Goal: Task Accomplishment & Management: Manage account settings

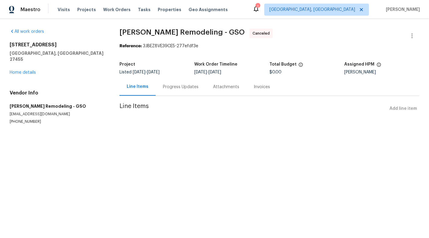
click at [163, 101] on section "Pino Remodeling - GSO Canceled Reference: 3JBEZ8VE39CE5-277efdf3e Project Liste…" at bounding box center [269, 84] width 300 height 110
click at [169, 93] on div "Progress Updates" at bounding box center [181, 87] width 50 height 18
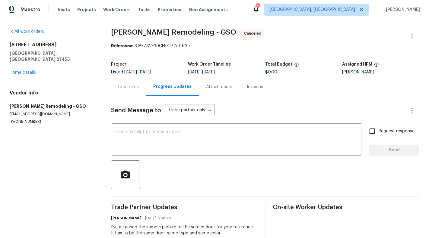
scroll to position [44, 0]
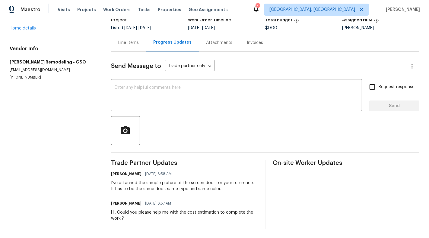
click at [187, 183] on div "I've attached the sample picture of the screen door for your reference. It has …" at bounding box center [184, 186] width 146 height 12
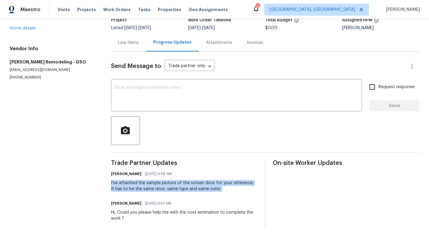
click at [187, 183] on div "I've attached the sample picture of the screen door for your reference. It has …" at bounding box center [184, 186] width 146 height 12
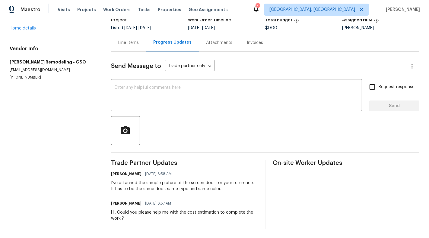
click at [131, 43] on div "Line Items" at bounding box center [128, 43] width 20 height 6
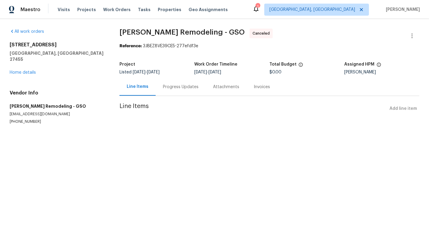
click at [29, 62] on div "17 Apple Tree Ln Greensboro, NC 27455 Home details" at bounding box center [57, 59] width 95 height 34
click at [25, 71] on link "Home details" at bounding box center [23, 73] width 26 height 4
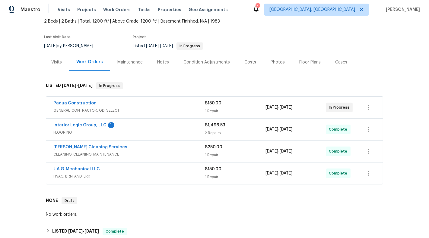
click at [245, 116] on div "Padua Construction GENERAL_CONTRACTOR, OD_SELECT $150.00 1 Repair [DATE] - [DAT…" at bounding box center [214, 108] width 336 height 22
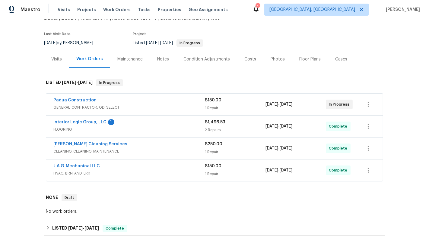
click at [242, 104] on div "$150.00 1 Repair" at bounding box center [235, 104] width 61 height 14
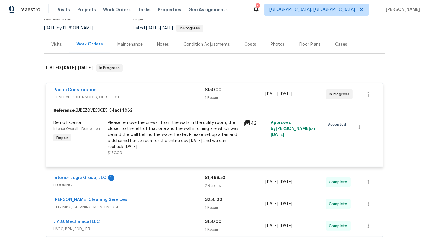
scroll to position [61, 0]
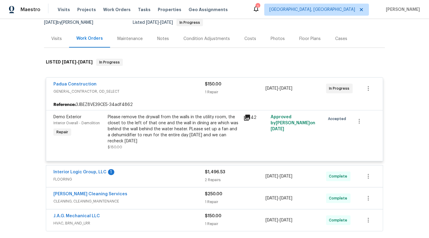
click at [244, 90] on div "1 Repair" at bounding box center [235, 92] width 61 height 6
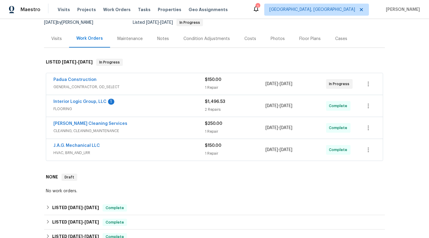
click at [187, 106] on span "FLOORING" at bounding box center [128, 109] width 151 height 6
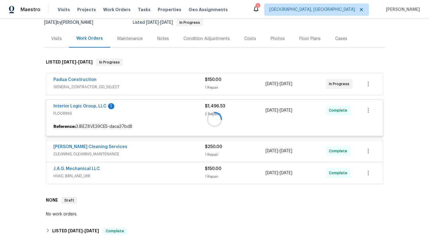
scroll to position [73, 0]
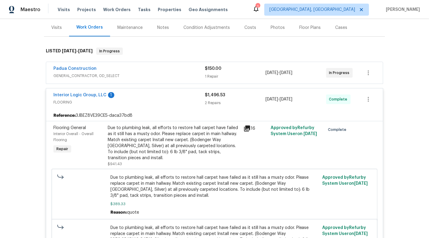
click at [187, 106] on div "Interior Logic Group, LLC 1 FLOORING $1,496.53 2 Repairs 8/6/2025 - 8/8/2025 Co…" at bounding box center [214, 100] width 336 height 22
click at [183, 72] on div "Padua Construction" at bounding box center [128, 69] width 151 height 7
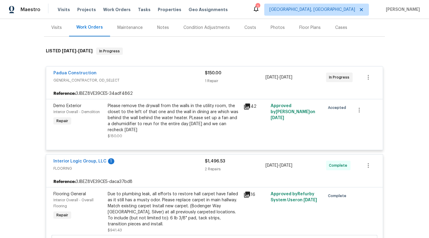
click at [183, 72] on div "Padua Construction" at bounding box center [128, 73] width 151 height 7
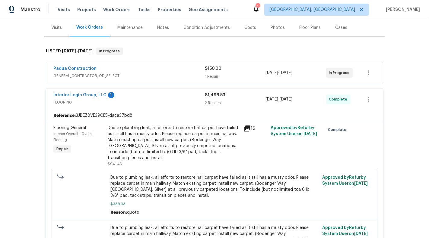
scroll to position [0, 0]
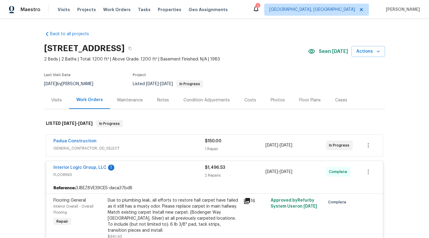
click at [53, 106] on div "Visits" at bounding box center [56, 100] width 25 height 18
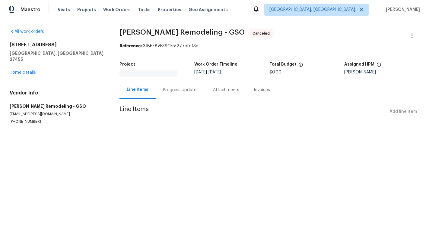
click at [172, 90] on div "Progress Updates" at bounding box center [181, 90] width 50 height 18
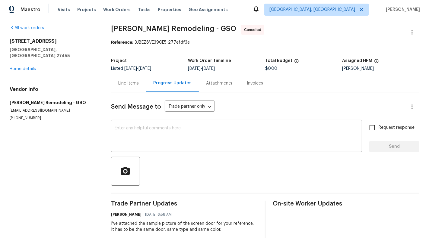
scroll to position [44, 0]
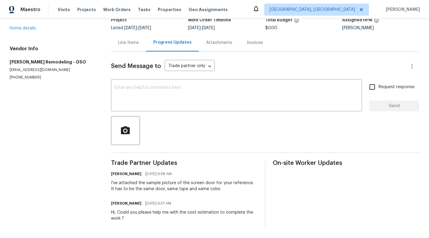
click at [164, 179] on div "Sunmathy Wilson 08/22/2025 6:58 AM I've attached the sample picture of the scre…" at bounding box center [184, 181] width 146 height 22
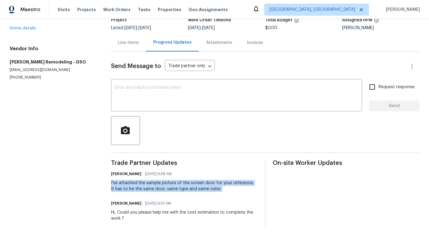
click at [164, 179] on div "Sunmathy Wilson 08/22/2025 6:58 AM I've attached the sample picture of the scre…" at bounding box center [184, 181] width 146 height 22
copy div "I've attached the sample picture of the screen door for your reference. It has …"
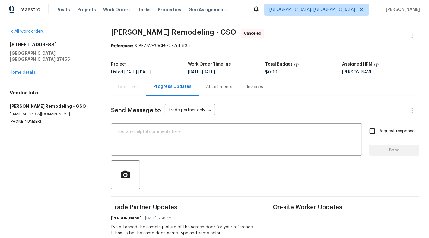
click at [126, 86] on div "Line Items" at bounding box center [128, 87] width 20 height 6
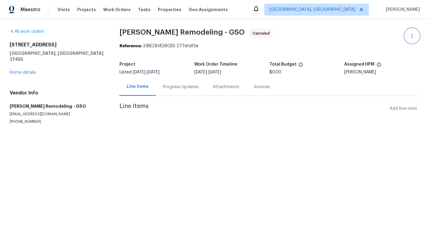
click at [411, 33] on icon "button" at bounding box center [411, 35] width 7 height 7
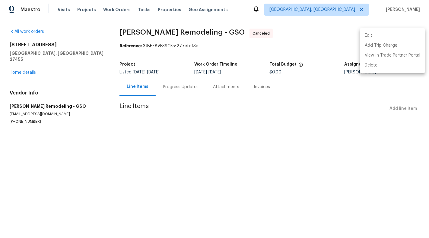
click at [392, 39] on li "Edit" at bounding box center [392, 36] width 65 height 10
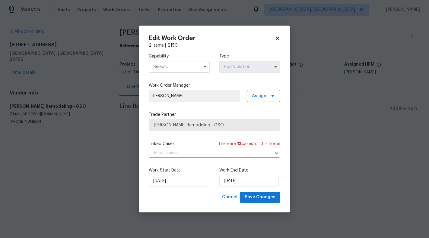
click at [197, 70] on input "text" at bounding box center [179, 67] width 61 height 12
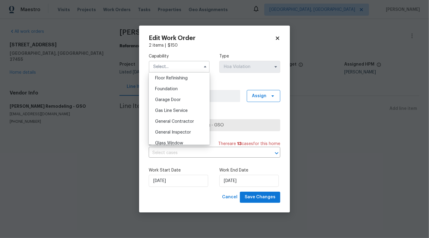
scroll to position [252, 0]
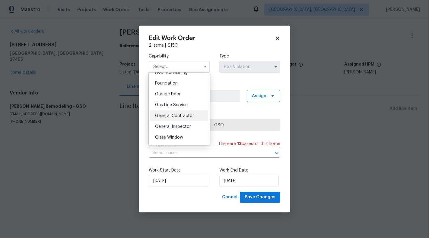
click at [184, 117] on span "General Contractor" at bounding box center [174, 116] width 39 height 4
type input "General Contractor"
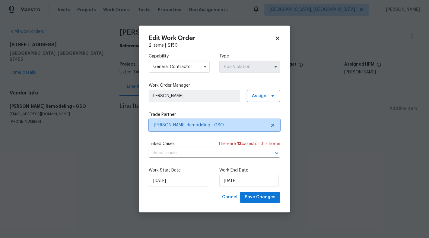
click at [275, 125] on icon at bounding box center [272, 125] width 5 height 5
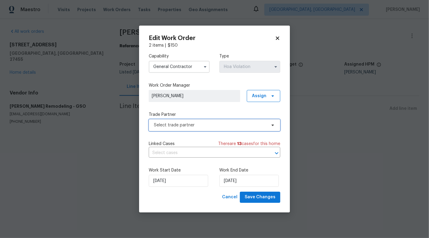
click at [259, 123] on span "Select trade partner" at bounding box center [210, 125] width 112 height 6
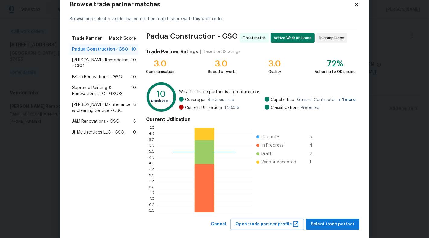
scroll to position [18, 0]
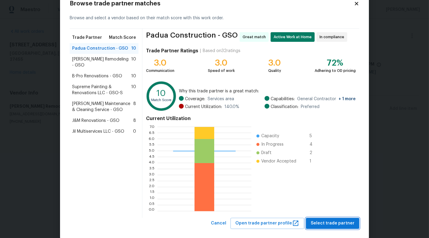
click at [338, 225] on span "Select trade partner" at bounding box center [332, 224] width 44 height 8
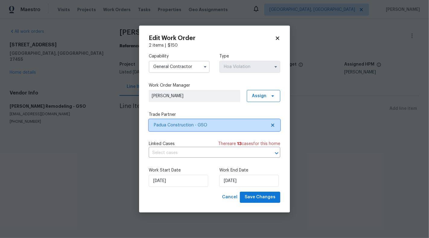
scroll to position [0, 0]
click at [226, 155] on input "text" at bounding box center [206, 153] width 115 height 9
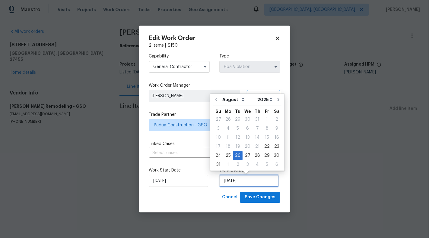
click at [237, 181] on input "26/08/2025" at bounding box center [248, 181] width 59 height 12
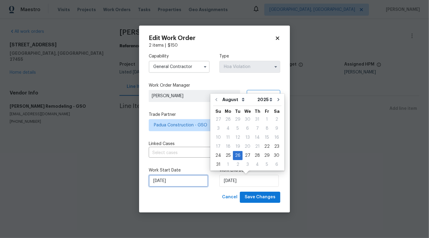
click at [165, 181] on input "22/08/2025" at bounding box center [178, 181] width 59 height 12
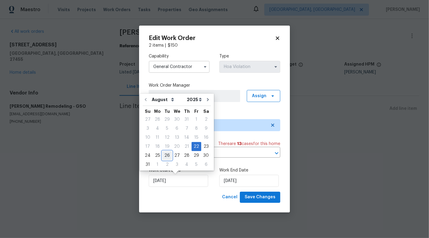
click at [164, 154] on div "26" at bounding box center [167, 156] width 10 height 8
type input "26/08/2025"
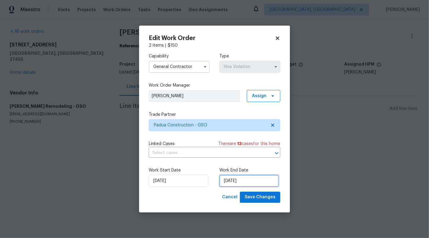
click at [240, 183] on input "26/08/2025" at bounding box center [248, 181] width 59 height 12
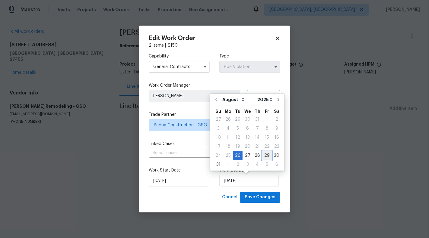
click at [264, 154] on div "29" at bounding box center [267, 156] width 10 height 8
type input "29/08/2025"
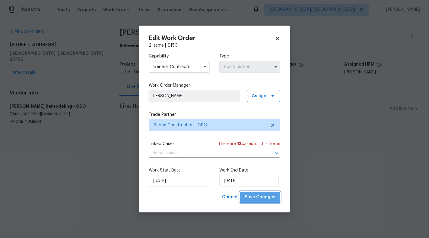
click at [265, 199] on span "Save Changes" at bounding box center [259, 198] width 31 height 8
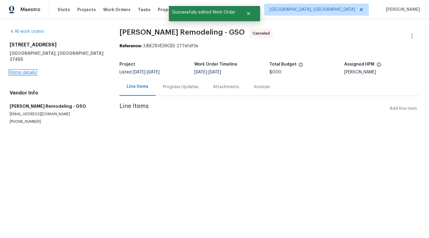
click at [14, 71] on link "Home details" at bounding box center [23, 73] width 26 height 4
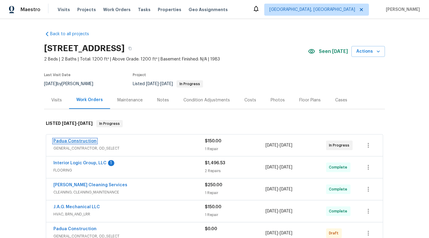
click at [87, 141] on link "Padua Construction" at bounding box center [74, 141] width 43 height 4
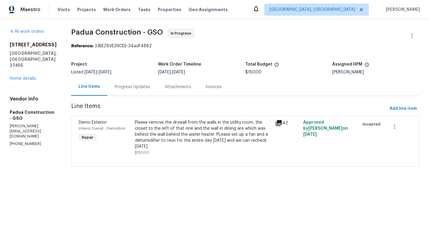
click at [24, 75] on div "17 Apple Tree Ln Greensboro, NC 27455 Home details" at bounding box center [33, 62] width 47 height 40
click at [22, 77] on link "Home details" at bounding box center [23, 79] width 26 height 4
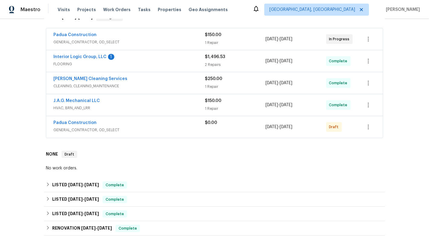
scroll to position [108, 0]
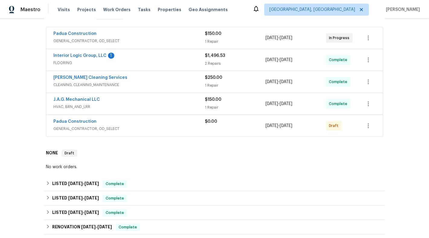
click at [345, 129] on div "Draft" at bounding box center [341, 126] width 30 height 14
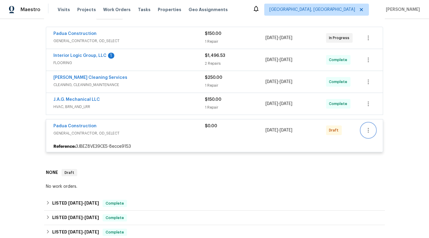
click at [366, 130] on icon "button" at bounding box center [367, 130] width 7 height 7
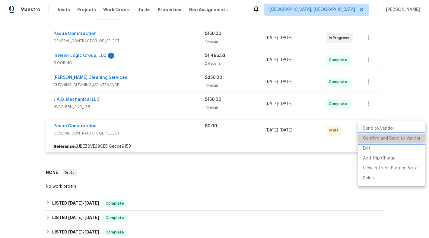
click at [390, 138] on li "Confirm and Send to Vendor" at bounding box center [391, 139] width 67 height 10
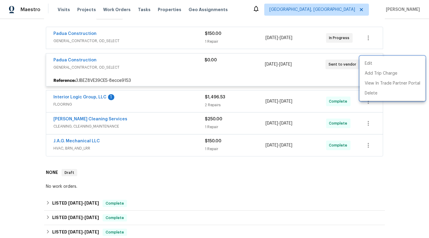
click at [347, 196] on div at bounding box center [214, 119] width 429 height 238
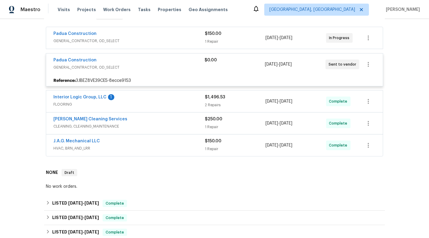
click at [155, 65] on span "GENERAL_CONTRACTOR, OD_SELECT" at bounding box center [128, 68] width 151 height 6
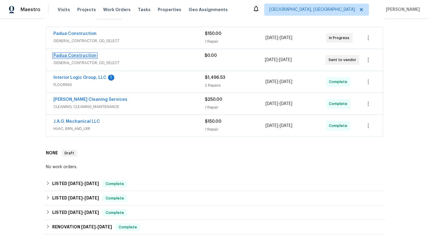
click at [83, 55] on link "Padua Construction" at bounding box center [74, 56] width 43 height 4
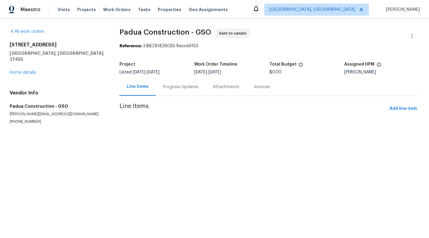
click at [196, 82] on div "Progress Updates" at bounding box center [181, 87] width 50 height 18
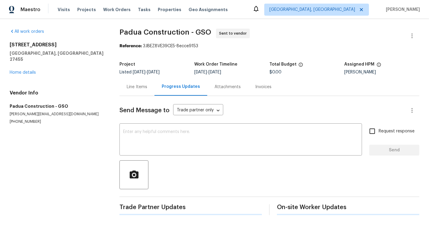
click at [137, 86] on div "Line Items" at bounding box center [137, 87] width 20 height 6
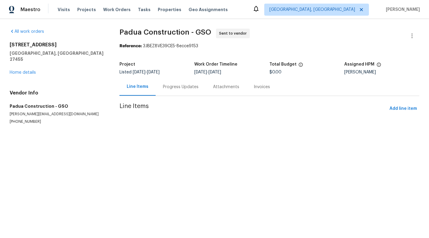
click at [25, 70] on div "All work orders 17 Apple Tree Ln Greensboro, NC 27455 Home details Vendor Info …" at bounding box center [57, 77] width 95 height 96
click at [22, 71] on link "Home details" at bounding box center [23, 73] width 26 height 4
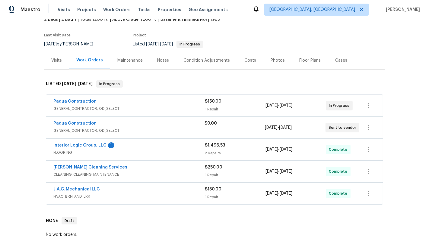
scroll to position [46, 0]
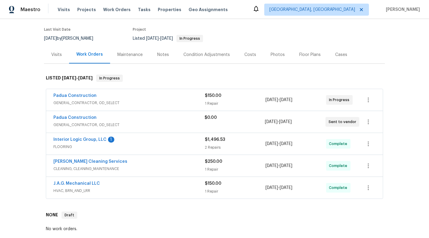
click at [263, 120] on div "$0.00" at bounding box center [234, 122] width 60 height 14
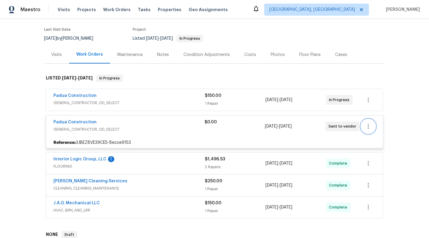
click at [373, 126] on button "button" at bounding box center [368, 126] width 14 height 14
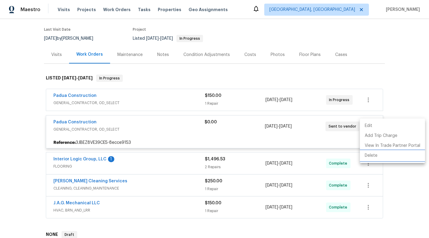
click at [376, 156] on li "Delete" at bounding box center [392, 156] width 65 height 10
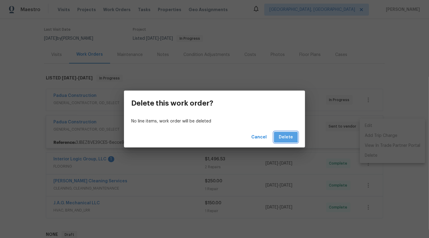
click at [279, 134] on button "Delete" at bounding box center [286, 137] width 24 height 11
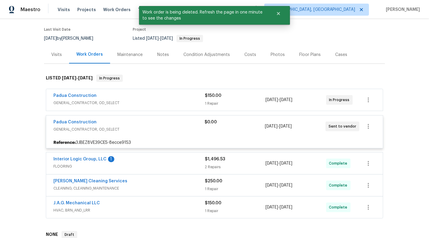
scroll to position [53, 0]
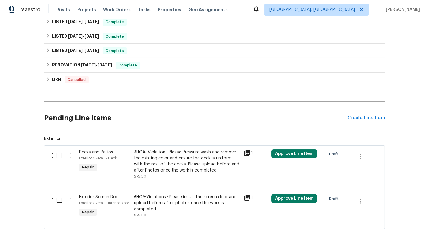
scroll to position [278, 0]
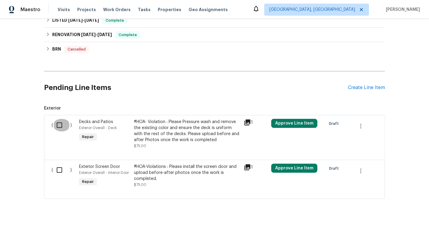
click at [62, 125] on input "checkbox" at bounding box center [61, 125] width 17 height 13
checkbox input "true"
click at [58, 170] on input "checkbox" at bounding box center [61, 170] width 17 height 13
checkbox input "true"
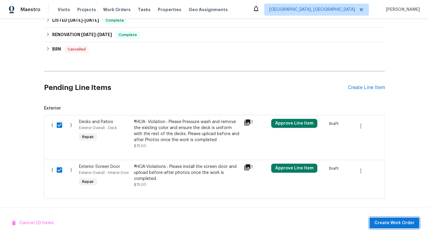
click at [407, 219] on button "Create Work Order" at bounding box center [394, 223] width 50 height 11
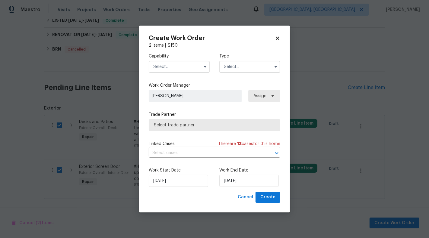
click at [191, 64] on input "text" at bounding box center [179, 67] width 61 height 12
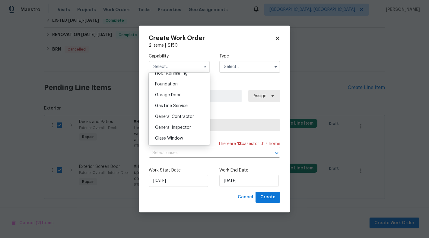
scroll to position [252, 0]
click at [185, 114] on span "General Contractor" at bounding box center [174, 116] width 39 height 4
type input "General Contractor"
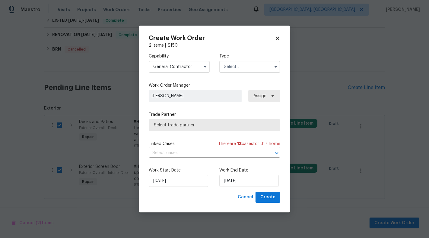
click at [238, 59] on div "Type" at bounding box center [249, 63] width 61 height 20
click at [238, 63] on input "text" at bounding box center [249, 67] width 61 height 12
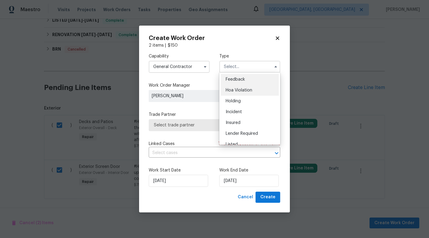
click at [241, 93] on div "Hoa Violation" at bounding box center [250, 90] width 58 height 11
type input "Hoa Violation"
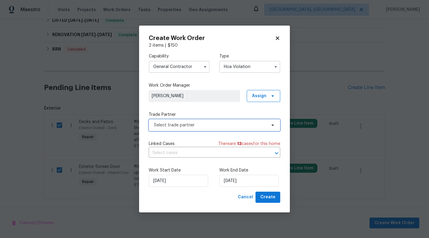
click at [195, 120] on span "Select trade partner" at bounding box center [214, 125] width 131 height 12
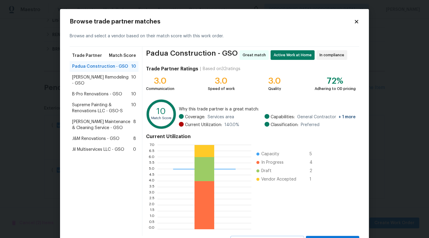
scroll to position [27, 0]
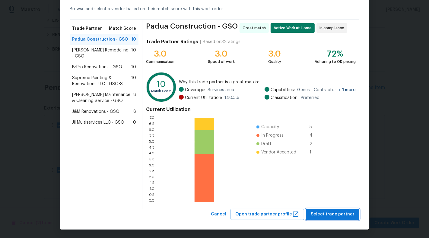
click at [345, 212] on span "Select trade partner" at bounding box center [332, 215] width 44 height 8
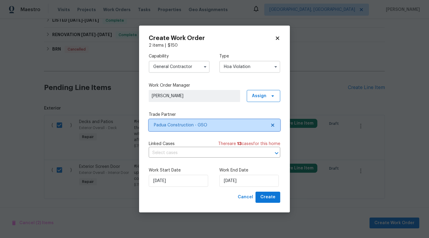
scroll to position [0, 0]
click at [195, 157] on input "text" at bounding box center [206, 153] width 115 height 9
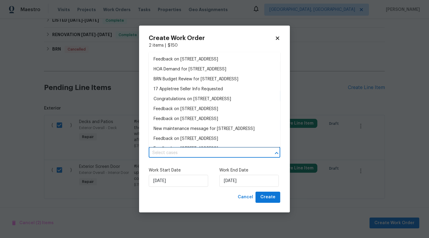
click at [195, 157] on input "text" at bounding box center [206, 153] width 115 height 9
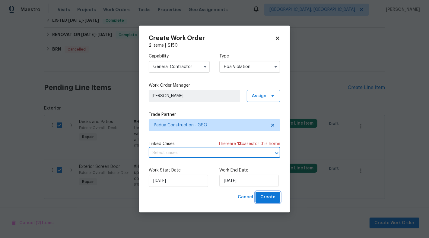
click at [267, 198] on span "Create" at bounding box center [267, 198] width 15 height 8
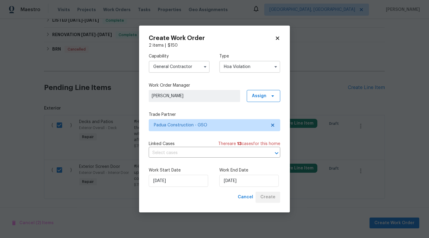
checkbox input "false"
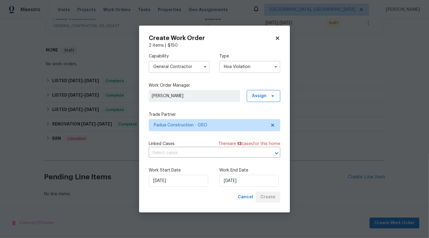
scroll to position [209, 0]
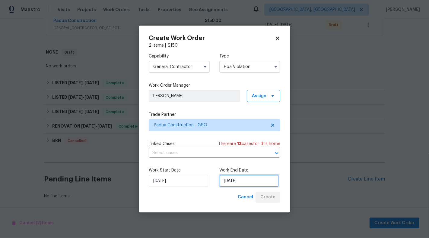
click at [231, 181] on input "26/08/2025" at bounding box center [248, 181] width 59 height 12
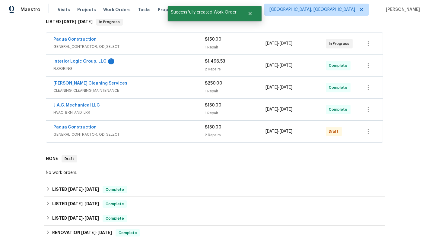
scroll to position [94, 0]
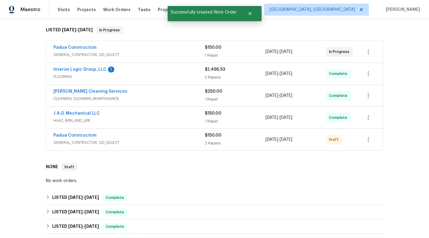
click at [161, 135] on div "Padua Construction" at bounding box center [128, 136] width 151 height 7
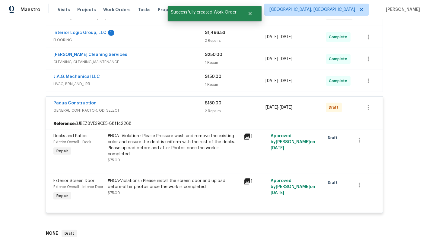
scroll to position [135, 0]
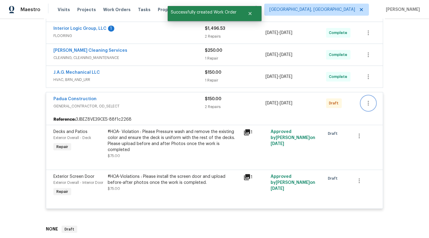
click at [365, 103] on icon "button" at bounding box center [367, 103] width 7 height 7
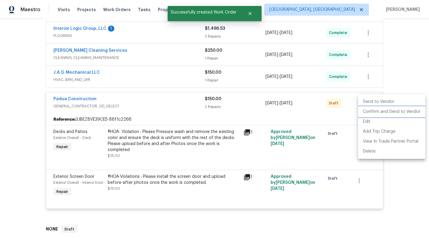
click at [386, 115] on li "Confirm and Send to Vendor" at bounding box center [391, 112] width 67 height 10
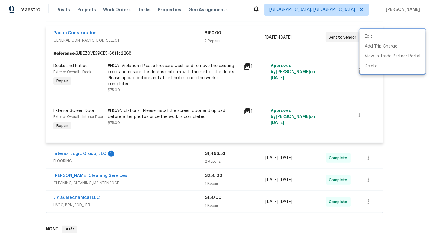
click at [0, 90] on div at bounding box center [214, 119] width 429 height 238
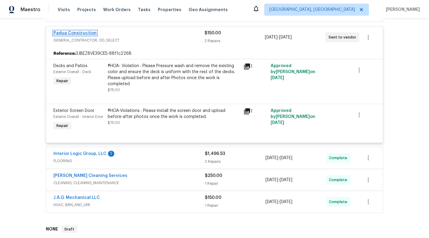
click at [81, 31] on link "Padua Construction" at bounding box center [74, 33] width 43 height 4
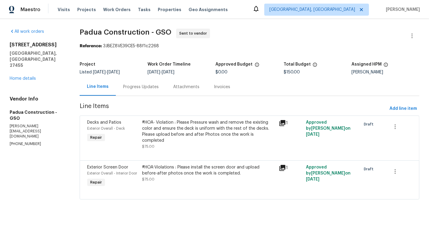
click at [140, 82] on div "Progress Updates" at bounding box center [141, 87] width 50 height 18
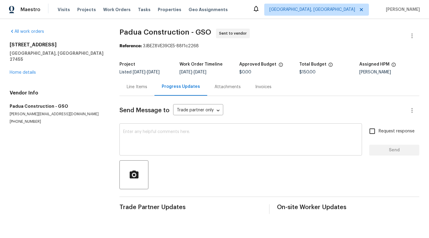
click at [159, 142] on textarea at bounding box center [240, 140] width 235 height 21
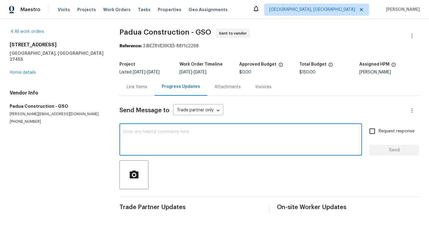
paste textarea "I've attached the sample picture of the screen door for your reference. It has …"
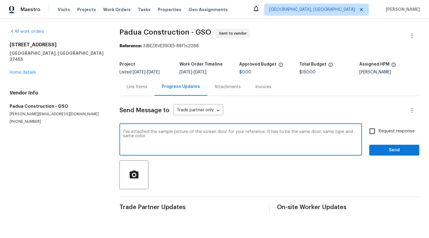
type textarea "I've attached the sample picture of the screen door for your reference. It has …"
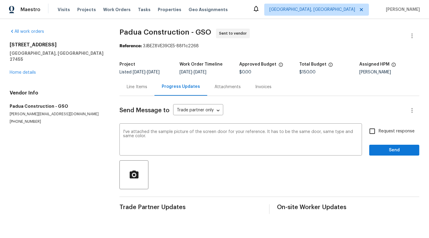
click at [387, 134] on span "Request response" at bounding box center [396, 131] width 36 height 6
click at [378, 134] on input "Request response" at bounding box center [372, 131] width 13 height 13
checkbox input "true"
click at [396, 155] on button "Send" at bounding box center [394, 150] width 50 height 11
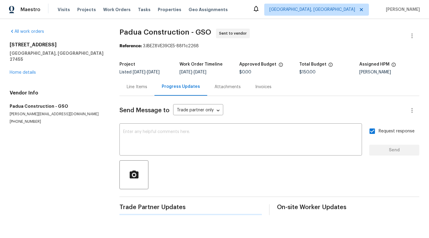
scroll to position [15, 0]
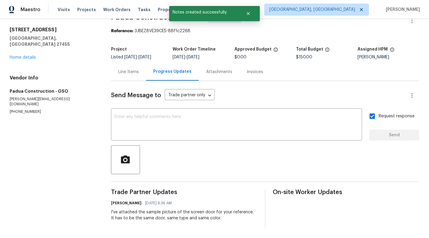
click at [125, 80] on div "Line Items" at bounding box center [128, 72] width 35 height 18
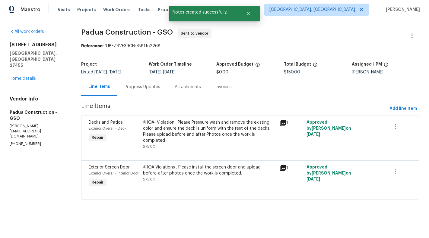
click at [22, 70] on div "All work orders 17 Apple Tree Ln Greensboro, NC 27455 Home details Vendor Info …" at bounding box center [38, 88] width 57 height 118
click at [20, 77] on link "Home details" at bounding box center [23, 79] width 26 height 4
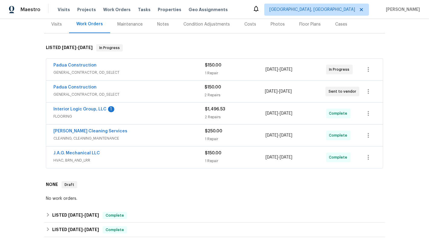
scroll to position [76, 0]
click at [146, 68] on div "Padua Construction" at bounding box center [128, 65] width 151 height 7
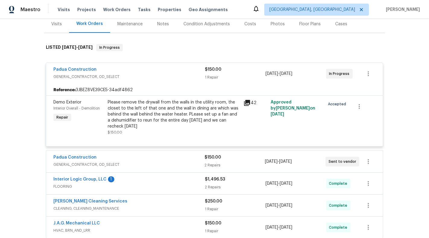
drag, startPoint x: 117, startPoint y: 66, endPoint x: 55, endPoint y: 65, distance: 61.8
click at [55, 65] on div "Padua Construction GENERAL_CONTRACTOR, OD_SELECT $150.00 1 Repair 8/8/2025 - 8/…" at bounding box center [214, 74] width 336 height 22
drag, startPoint x: 49, startPoint y: 65, endPoint x: 110, endPoint y: 65, distance: 60.6
click at [110, 65] on div "Padua Construction GENERAL_CONTRACTOR, OD_SELECT $150.00 1 Repair 8/8/2025 - 8/…" at bounding box center [214, 74] width 336 height 22
drag, startPoint x: 107, startPoint y: 70, endPoint x: 44, endPoint y: 70, distance: 62.7
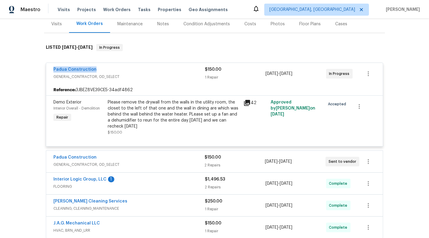
click at [44, 70] on div "Padua Construction GENERAL_CONTRACTOR, OD_SELECT $150.00 1 Repair 8/8/2025 - 8/…" at bounding box center [214, 149] width 341 height 184
copy link "Padua Construction"
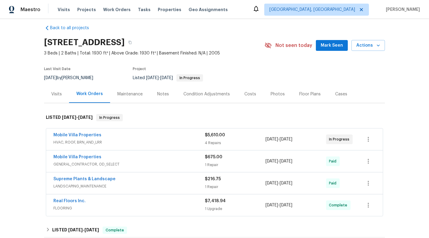
click at [202, 134] on div "Mobile Villa Properties" at bounding box center [128, 135] width 151 height 7
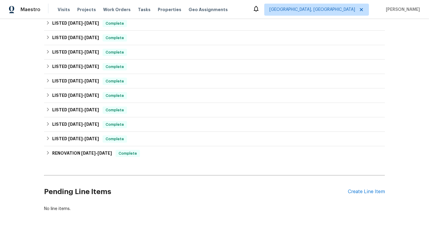
scroll to position [536, 0]
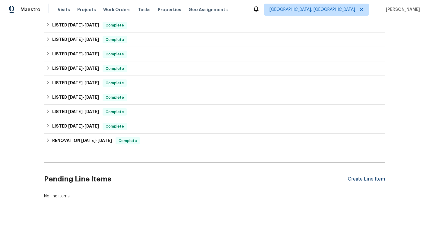
click at [367, 180] on div "Create Line Item" at bounding box center [366, 180] width 37 height 6
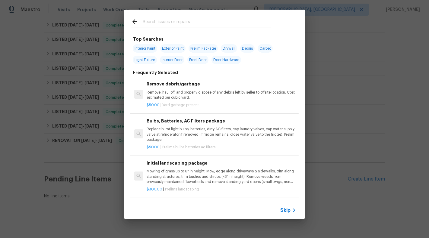
click at [293, 215] on div "Skip" at bounding box center [214, 210] width 181 height 17
click at [286, 210] on span "Skip" at bounding box center [285, 211] width 10 height 6
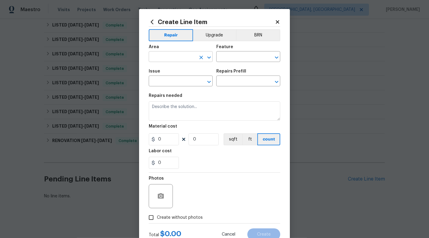
click at [174, 57] on input "text" at bounding box center [172, 57] width 47 height 9
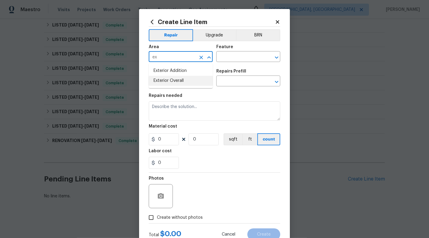
click at [176, 81] on li "Exterior Overall" at bounding box center [181, 81] width 64 height 10
type input "Exterior Overall"
click at [221, 64] on div "Area Exterior Overall ​ Feature ​" at bounding box center [214, 53] width 131 height 24
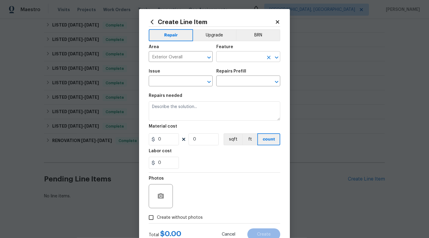
click at [225, 58] on input "text" at bounding box center [239, 57] width 47 height 9
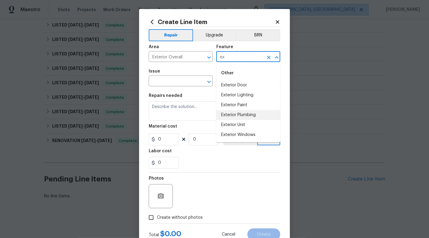
click at [231, 128] on li "Exterior Unit" at bounding box center [248, 125] width 64 height 10
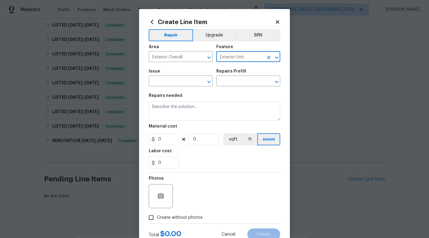
type input "Exterior Unit"
click at [189, 88] on span "Issue ​" at bounding box center [181, 78] width 64 height 24
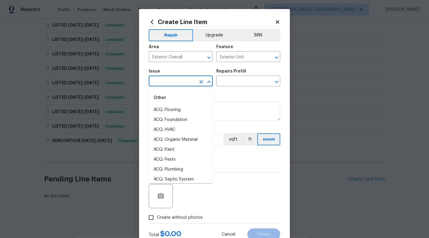
click at [186, 83] on input "text" at bounding box center [172, 81] width 47 height 9
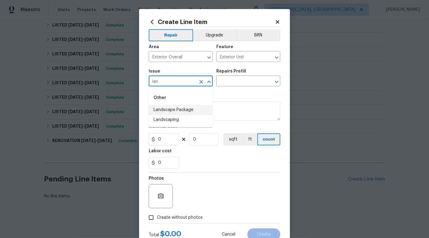
click at [185, 108] on li "Landscape Package" at bounding box center [181, 110] width 64 height 10
type input "Landscape Package"
click at [225, 80] on input "text" at bounding box center [239, 81] width 47 height 9
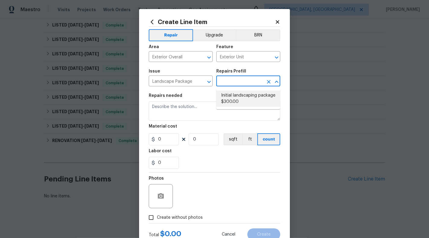
click at [230, 96] on li "Initial landscaping package $300.00" at bounding box center [248, 99] width 64 height 16
type input "Home Readiness Packages"
type input "Initial landscaping package $300.00"
type textarea "Mowing of grass up to 6" in height. Mow, edge along driveways & sidewalks, trim…"
type input "300"
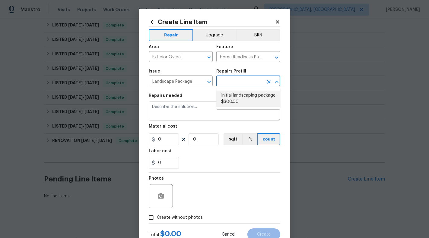
type input "1"
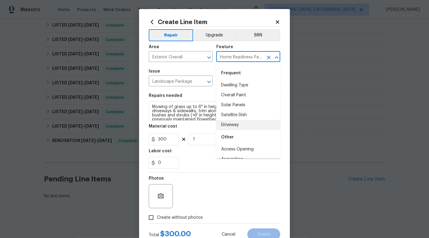
click at [244, 58] on input "Home Readiness Packages" at bounding box center [239, 57] width 47 height 9
click at [264, 58] on button "Clear" at bounding box center [268, 57] width 8 height 8
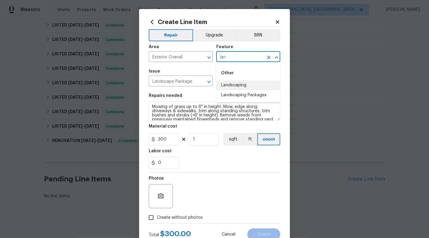
click at [260, 84] on li "Landscaping" at bounding box center [248, 85] width 64 height 10
type input "Landscaping"
click at [247, 89] on div "Issue Landscape Package ​ Repairs Prefill Initial landscaping package $300.00 ​" at bounding box center [214, 78] width 131 height 24
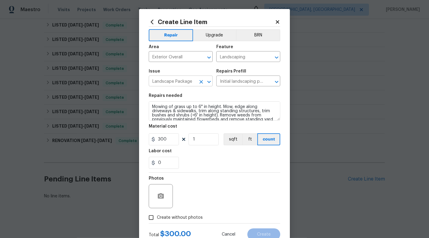
click at [178, 81] on input "Landscape Package" at bounding box center [172, 81] width 47 height 9
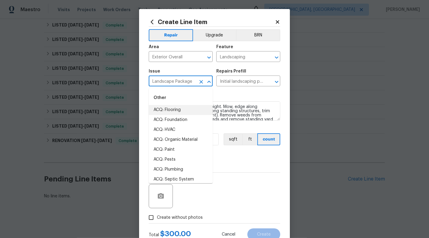
click at [200, 82] on icon "Clear" at bounding box center [201, 82] width 4 height 4
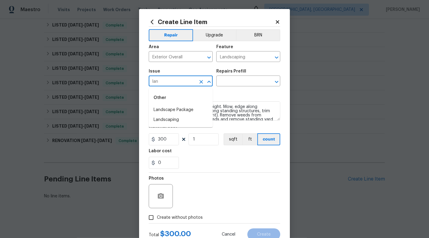
click at [186, 107] on li "Landscape Package" at bounding box center [181, 110] width 64 height 10
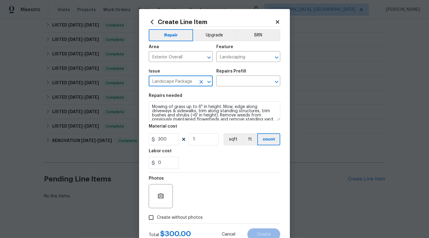
type input "Landscape Package"
click at [235, 76] on div "Repairs Prefill" at bounding box center [248, 73] width 64 height 8
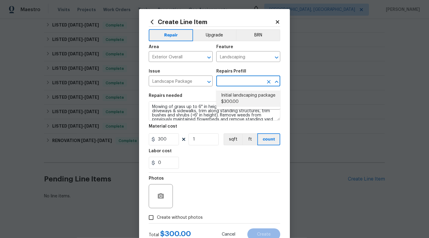
click at [237, 85] on input "text" at bounding box center [239, 81] width 47 height 9
click at [272, 56] on button "Clear" at bounding box center [268, 57] width 8 height 8
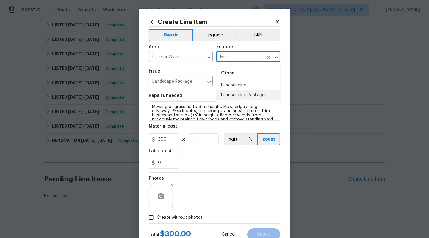
click at [269, 90] on li "Landscaping Packages" at bounding box center [248, 95] width 64 height 10
type input "Landscaping Packages"
click at [185, 72] on div "Issue" at bounding box center [181, 73] width 64 height 8
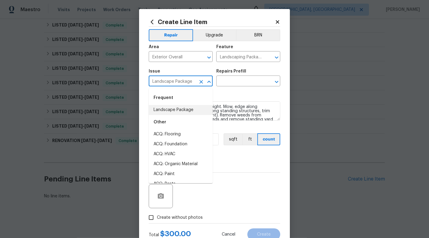
click at [194, 80] on input "Landscape Package" at bounding box center [172, 81] width 47 height 9
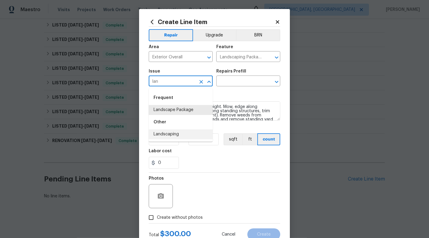
click at [179, 133] on li "Landscaping" at bounding box center [181, 135] width 64 height 10
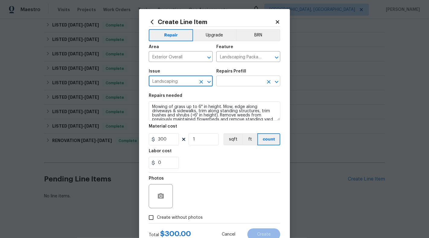
type input "Landscaping"
click at [228, 85] on input "text" at bounding box center [239, 81] width 47 height 9
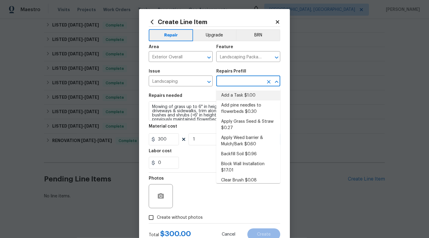
click at [228, 99] on li "Add a Task $1.00" at bounding box center [248, 96] width 64 height 10
type input "Add a Task $1.00"
type textarea "HPM to detail"
type input "1"
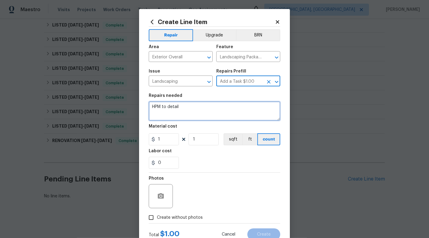
click at [219, 110] on textarea "HPM to detail" at bounding box center [214, 111] width 131 height 19
type textarea "#HOA-Violations :"
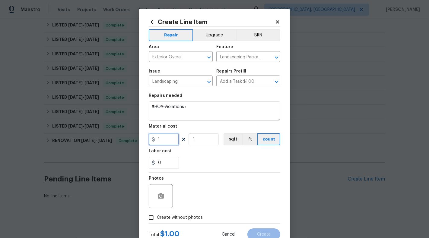
click at [165, 144] on input "1" at bounding box center [164, 140] width 30 height 12
type input "75"
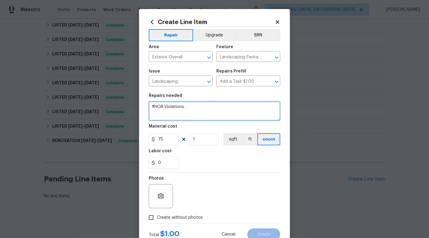
click at [196, 111] on textarea "#HOA-Violations :" at bounding box center [214, 111] width 131 height 19
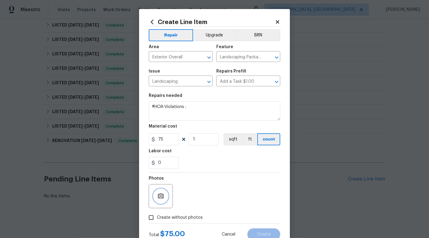
click at [162, 194] on icon "button" at bounding box center [161, 196] width 6 height 5
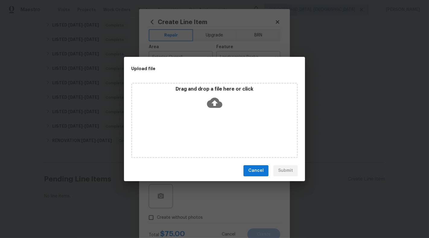
click at [217, 104] on icon at bounding box center [214, 103] width 15 height 10
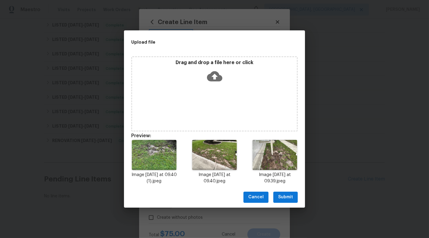
click at [289, 193] on button "Submit" at bounding box center [285, 197] width 24 height 11
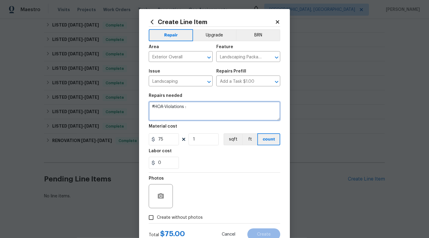
click at [216, 104] on textarea "#HOA-Violations :" at bounding box center [214, 111] width 131 height 19
click at [203, 108] on textarea "#HOA-Violations :" at bounding box center [214, 111] width 131 height 19
click at [195, 110] on textarea "#HOA-Violations :" at bounding box center [214, 111] width 131 height 19
paste textarea "rapid-growth seed and adjusting the irrigation to help the lawn fill in complet…"
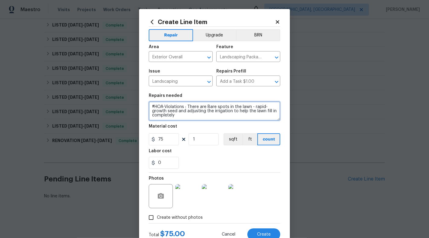
click at [185, 115] on textarea "#HOA-Violations : There are Bare spots in the lawn - rapid-growth seed and adju…" at bounding box center [214, 111] width 131 height 19
click at [253, 108] on textarea "#HOA-Violations : There are Bare spots in the lawn - rapid-growth seed and adju…" at bounding box center [214, 111] width 131 height 19
click at [207, 115] on textarea "#HOA-Violations : There are Bare spots in the lawn - Please throw rapid-growth …" at bounding box center [214, 111] width 131 height 19
drag, startPoint x: 210, startPoint y: 112, endPoint x: 221, endPoint y: 121, distance: 13.9
click at [221, 121] on section "Repairs needed #HOA-Violations : There are Bare spots in the lawn - Please thro…" at bounding box center [214, 131] width 131 height 83
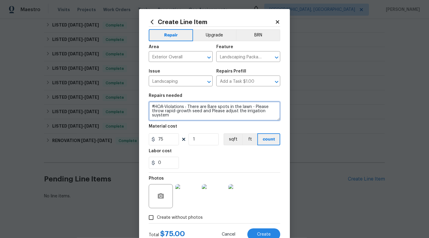
click at [155, 115] on textarea "#HOA-Violations : There are Bare spots in the lawn - Please throw rapid-growth …" at bounding box center [214, 111] width 131 height 19
click at [224, 112] on textarea "#HOA-Violations : There are Bare spots in the lawn - Please throw rapid-growth …" at bounding box center [214, 111] width 131 height 19
click at [195, 119] on textarea "#HOA-Violations : There are Bare spots in the lawn - Please throw rapid-growth …" at bounding box center [214, 111] width 131 height 19
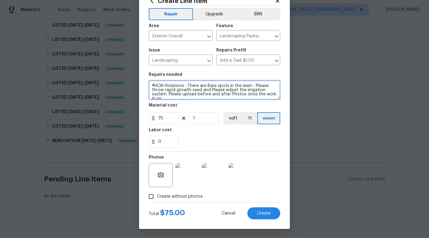
scroll to position [1, 0]
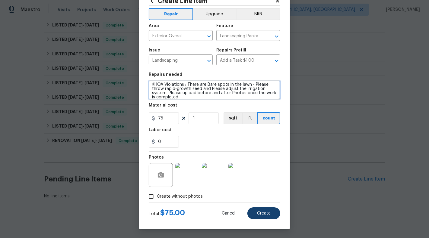
type textarea "#HOA-Violations : There are Bare spots in the lawn - Please throw rapid-growth …"
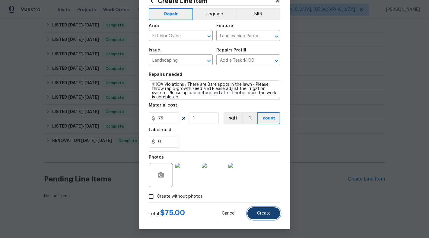
click at [261, 217] on button "Create" at bounding box center [263, 214] width 33 height 12
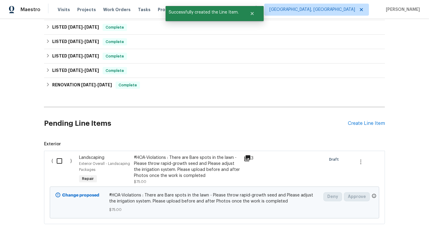
scroll to position [599, 0]
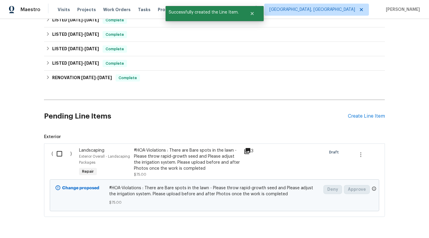
click at [58, 158] on input "checkbox" at bounding box center [61, 154] width 17 height 13
checkbox input "true"
click at [392, 221] on span "Create Work Order" at bounding box center [394, 224] width 40 height 8
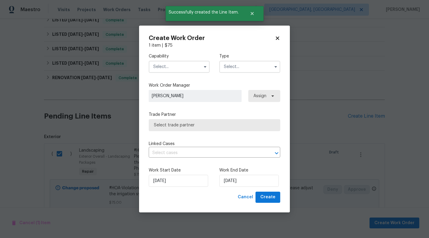
click at [177, 70] on input "text" at bounding box center [179, 67] width 61 height 12
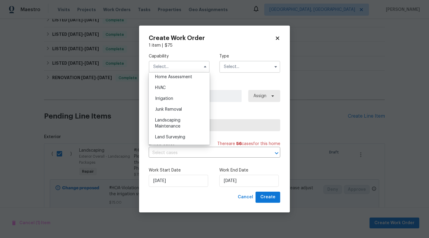
scroll to position [359, 0]
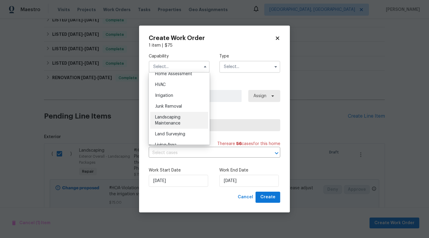
click at [176, 121] on span "Landscaping Maintenance" at bounding box center [167, 120] width 25 height 10
type input "Landscaping Maintenance"
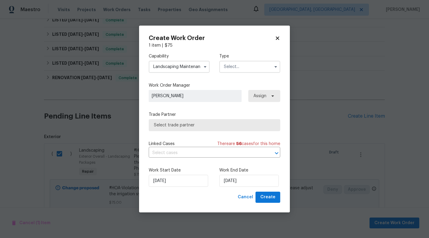
click at [243, 65] on input "text" at bounding box center [249, 67] width 61 height 12
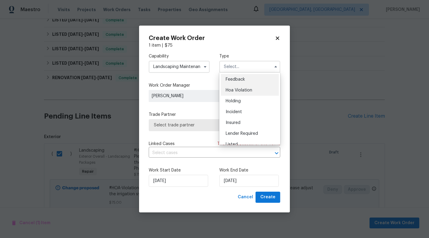
click at [244, 85] on div "Hoa Violation" at bounding box center [250, 90] width 58 height 11
type input "Hoa Violation"
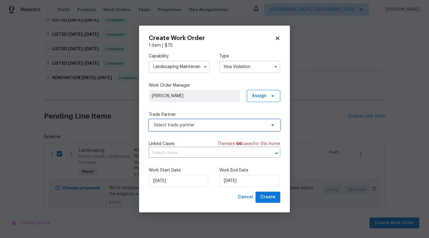
click at [204, 128] on span "Select trade partner" at bounding box center [210, 125] width 112 height 6
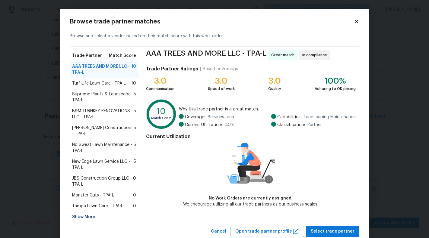
click at [113, 87] on div "Turf Life Lawn Care - TPA-L 10" at bounding box center [104, 83] width 69 height 11
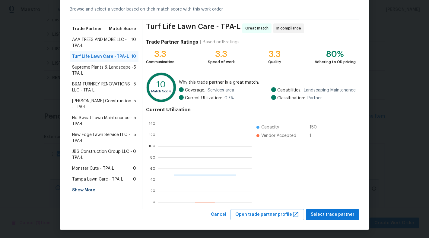
scroll to position [84, 93]
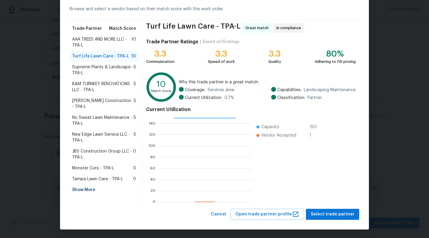
click at [327, 224] on div "Browse trade partner matches Browse and select a vendor based on their match sc…" at bounding box center [214, 106] width 309 height 248
click at [329, 213] on span "Select trade partner" at bounding box center [332, 215] width 44 height 8
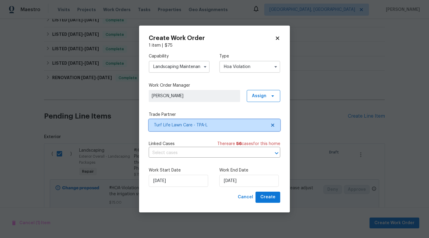
scroll to position [0, 0]
click at [205, 159] on div "Capability Landscaping Maintenance Type Hoa Violation Work Order Manager Sunmat…" at bounding box center [214, 120] width 131 height 143
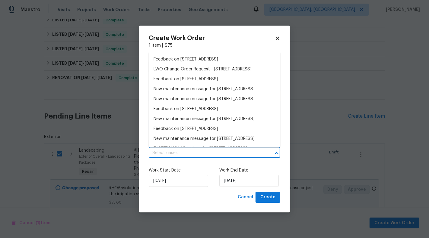
click at [203, 154] on input "text" at bounding box center [206, 153] width 115 height 9
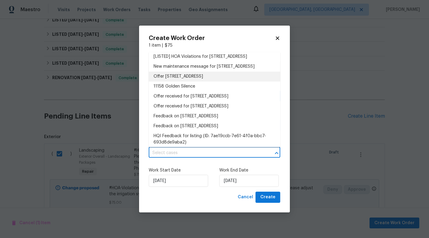
scroll to position [93, 0]
click at [199, 61] on li "[LISTED] HOA Violations for 11158 Golden Silence Dr, Riverview, FL 33579" at bounding box center [214, 57] width 131 height 10
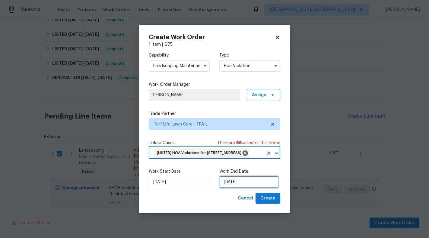
click at [232, 188] on input "26/08/2025" at bounding box center [248, 182] width 59 height 12
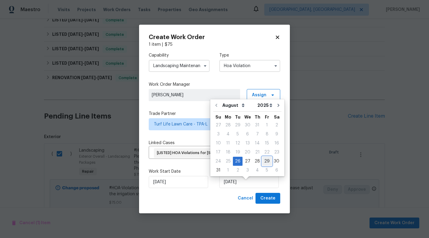
click at [263, 162] on div "29" at bounding box center [267, 161] width 10 height 8
type input "29/08/2025"
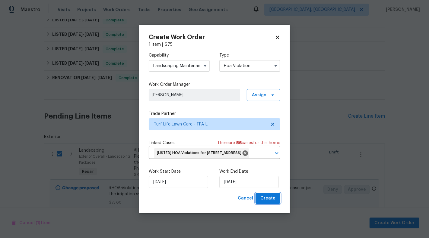
click at [266, 203] on span "Create" at bounding box center [267, 199] width 15 height 8
checkbox input "false"
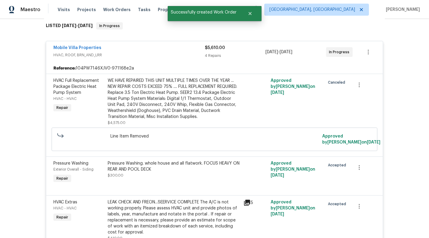
scroll to position [0, 0]
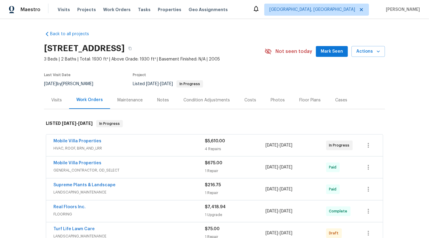
click at [164, 150] on span "HVAC, ROOF, BRN_AND_LRR" at bounding box center [128, 149] width 151 height 6
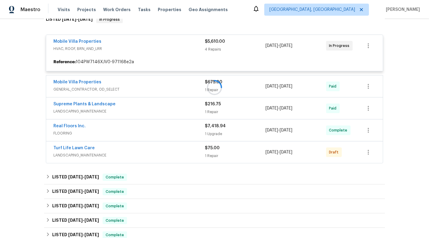
scroll to position [105, 0]
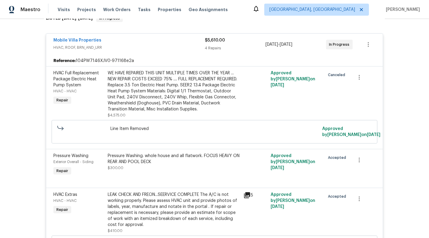
click at [181, 47] on span "HVAC, ROOF, BRN_AND_LRR" at bounding box center [128, 48] width 151 height 6
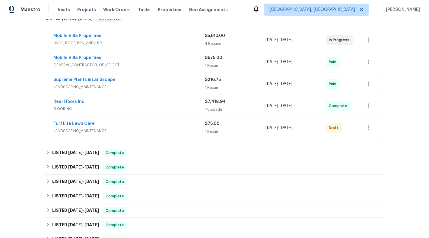
click at [183, 129] on span "LANDSCAPING_MAINTENANCE" at bounding box center [128, 131] width 151 height 6
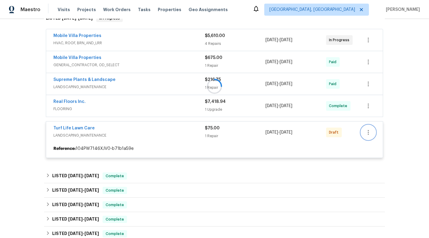
click at [369, 132] on icon "button" at bounding box center [367, 132] width 7 height 7
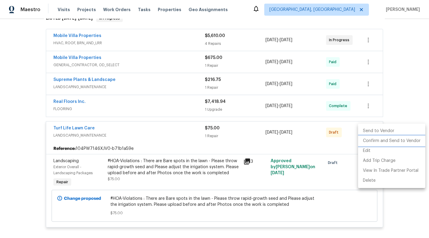
click at [377, 141] on li "Confirm and Send to Vendor" at bounding box center [391, 141] width 67 height 10
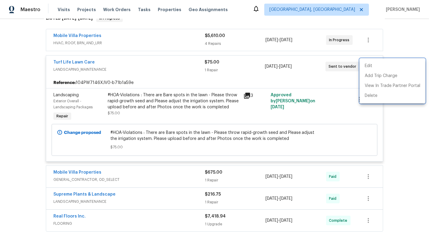
click at [418, 146] on div at bounding box center [214, 119] width 429 height 238
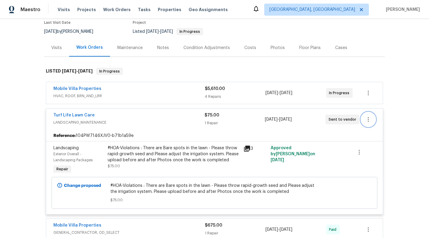
scroll to position [52, 0]
drag, startPoint x: 101, startPoint y: 115, endPoint x: 34, endPoint y: 115, distance: 67.2
click at [34, 115] on div "Back to all projects 11158 Golden Silence Dr, Riverview, FL 33579 3 Beds | 2 Ba…" at bounding box center [214, 128] width 429 height 219
copy link "Turf Life Lawn Care"
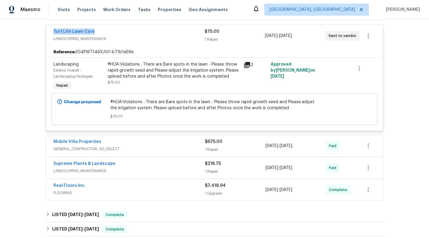
scroll to position [143, 0]
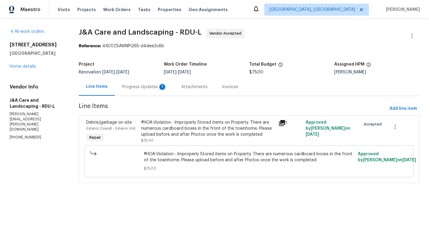
click at [143, 79] on div "Progress Updates 1" at bounding box center [144, 87] width 59 height 18
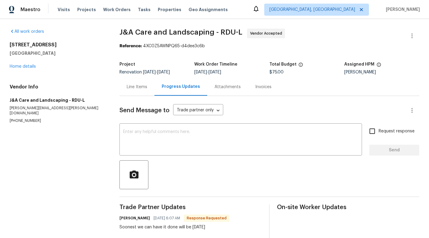
scroll to position [32, 0]
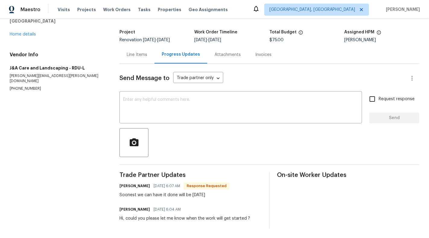
click at [137, 60] on div "Line Items" at bounding box center [136, 55] width 35 height 18
